Goal: Task Accomplishment & Management: Use online tool/utility

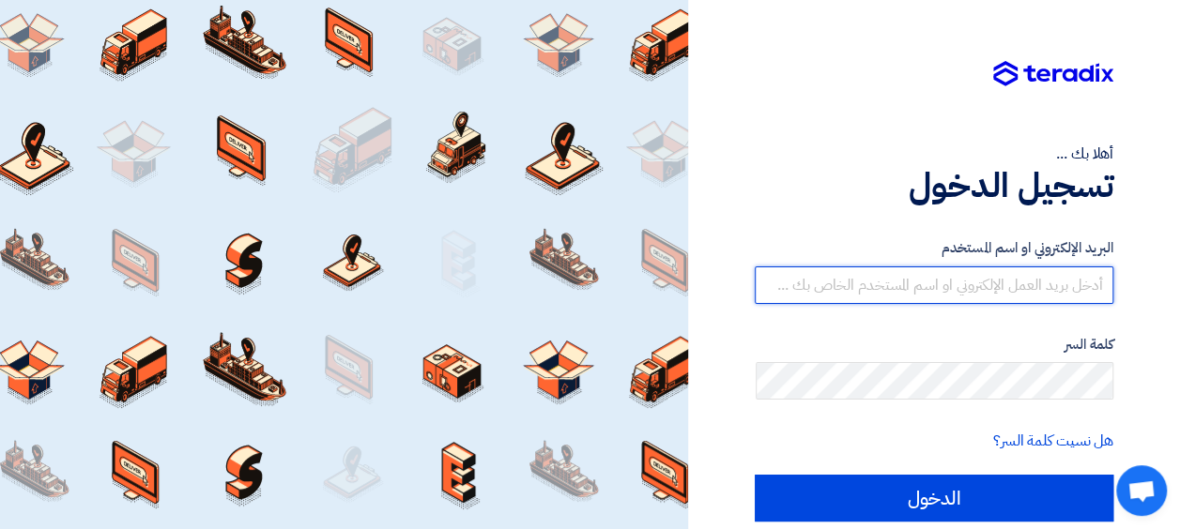
click at [957, 280] on input "text" at bounding box center [934, 286] width 359 height 38
click at [1004, 278] on input "text" at bounding box center [934, 286] width 359 height 38
type input "[EMAIL_ADDRESS][DOMAIN_NAME]"
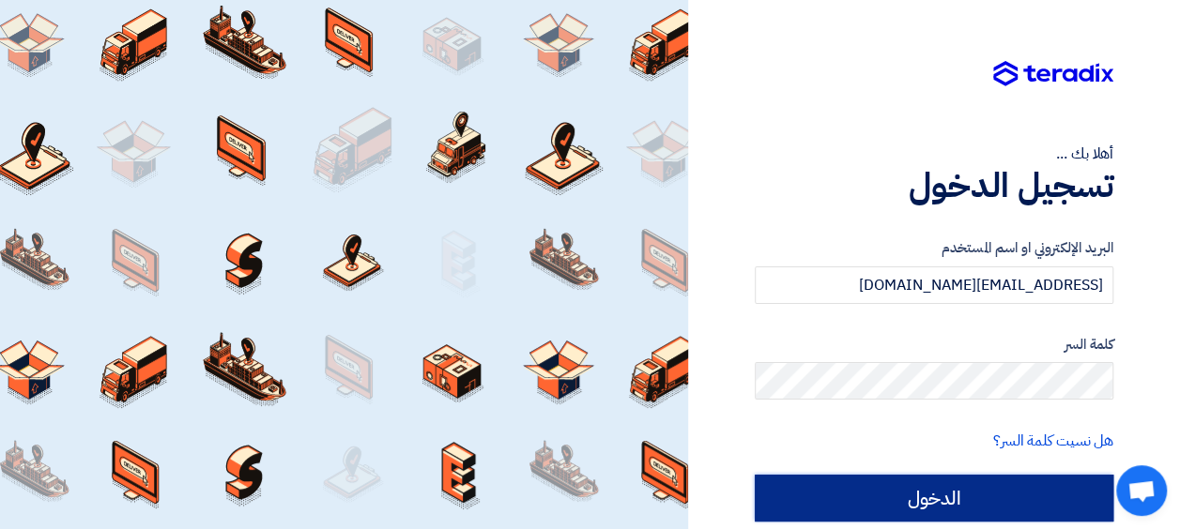
click at [988, 490] on input "الدخول" at bounding box center [934, 498] width 359 height 47
type input "Sign in"
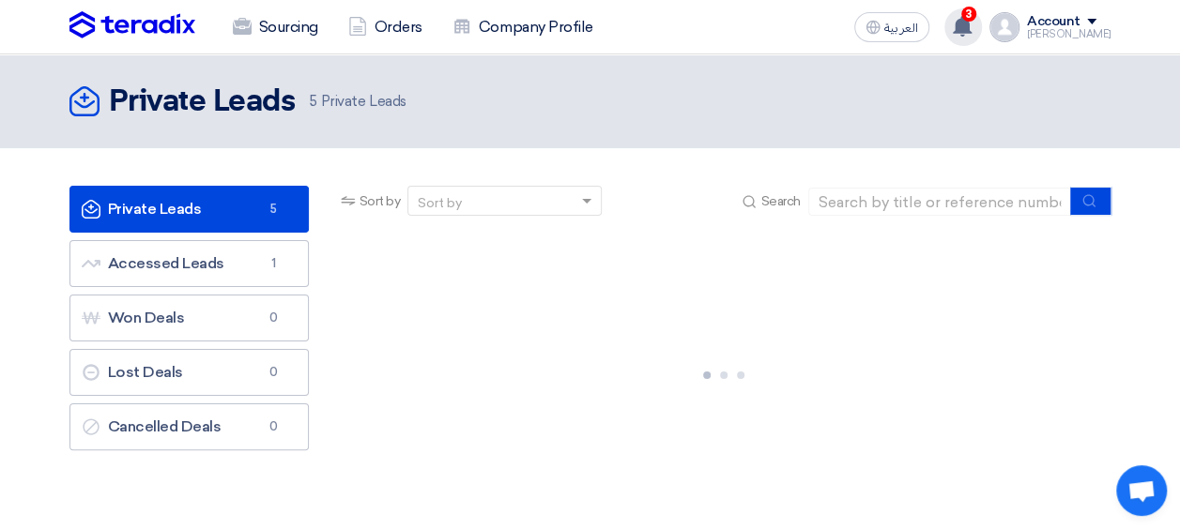
click at [972, 19] on use at bounding box center [962, 26] width 19 height 21
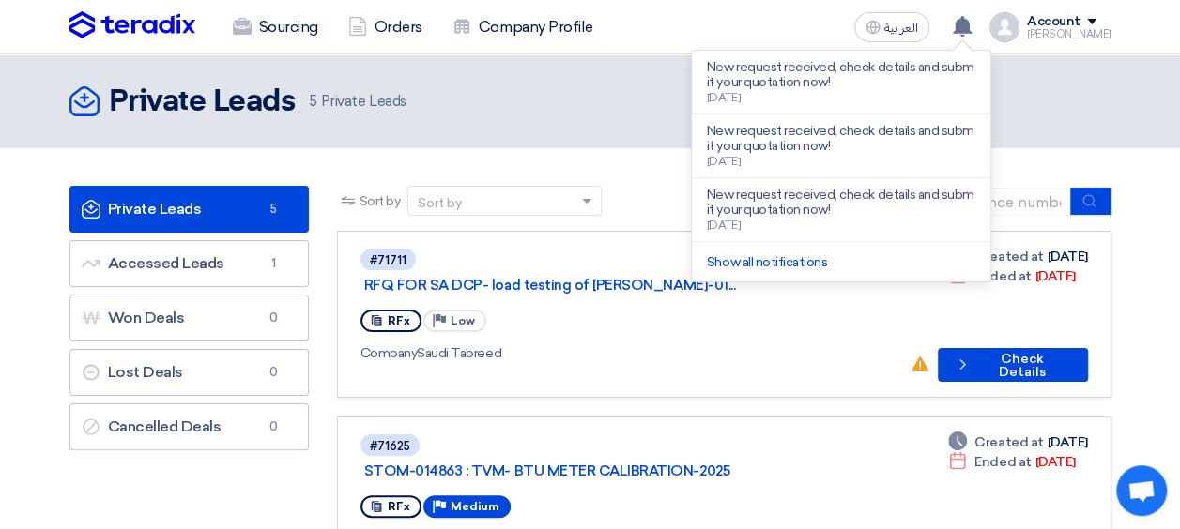
click at [623, 315] on div "#71711 RFQ FOR SA DCP- load testing of [PERSON_NAME]-01... RFx Priority Low Com…" at bounding box center [627, 314] width 535 height 135
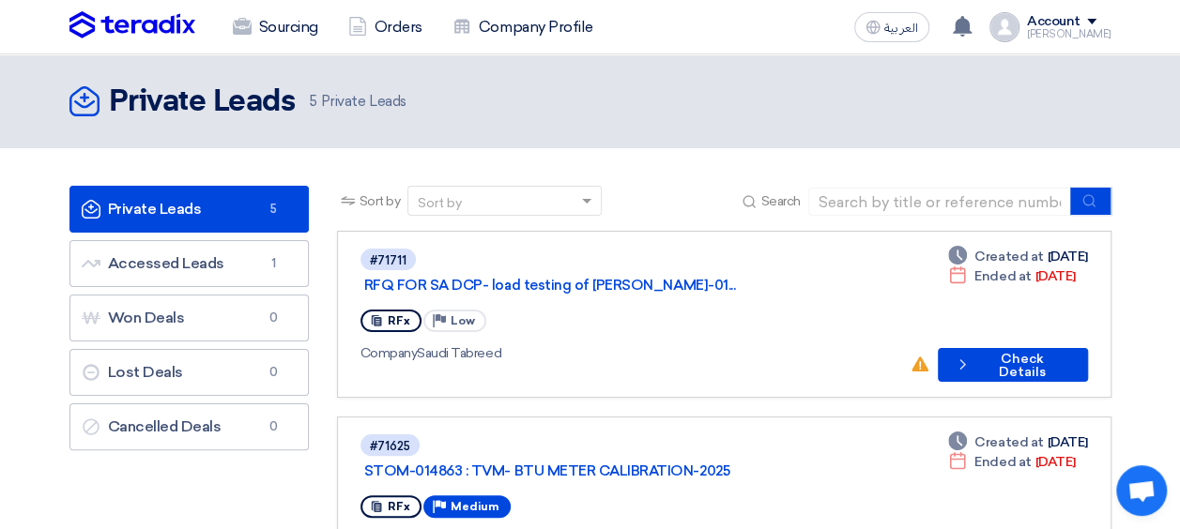
drag, startPoint x: 1013, startPoint y: 273, endPoint x: 1077, endPoint y: 276, distance: 63.9
click at [1075, 276] on div "Deadline Ended at [DATE]" at bounding box center [1011, 277] width 127 height 20
